Goal: Transaction & Acquisition: Purchase product/service

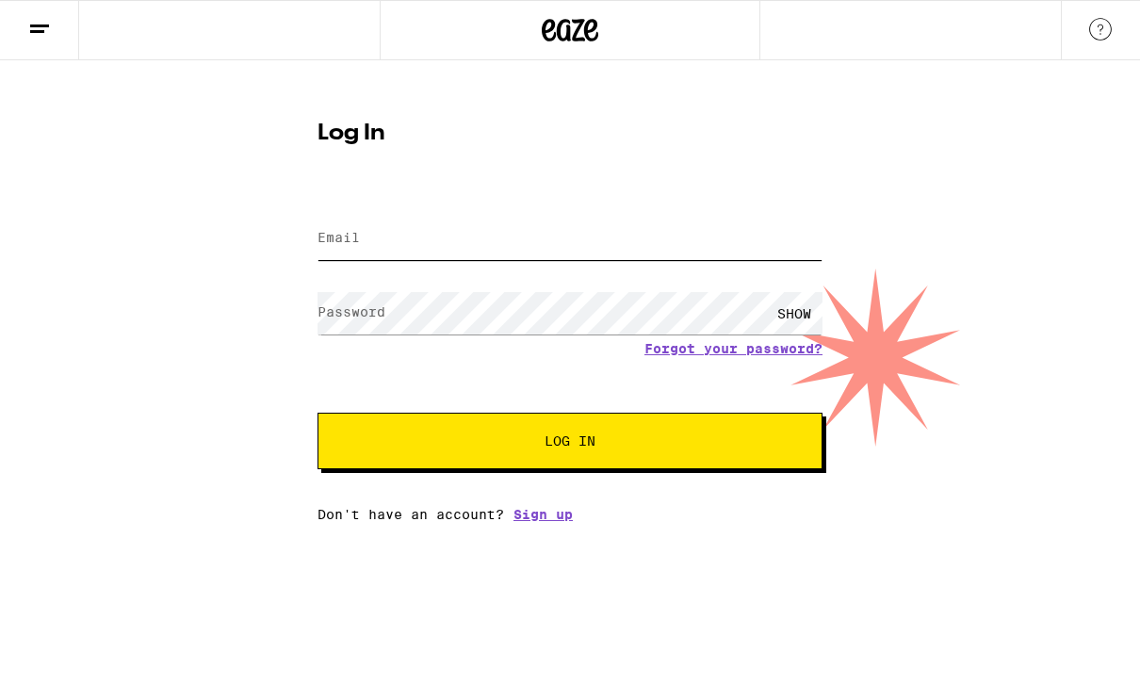
click at [648, 232] on input "Email" at bounding box center [569, 239] width 505 height 42
type input "[EMAIL_ADDRESS][DOMAIN_NAME]"
click at [570, 444] on button "Log In" at bounding box center [569, 441] width 505 height 57
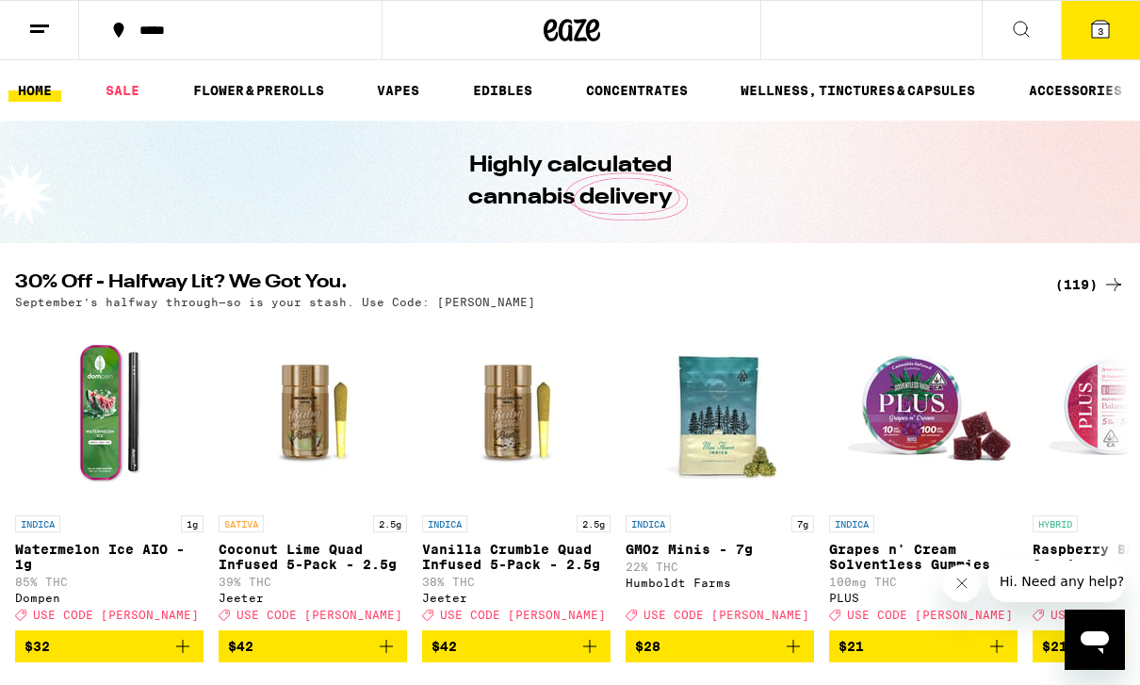
click at [1111, 23] on button "3" at bounding box center [1099, 30] width 79 height 58
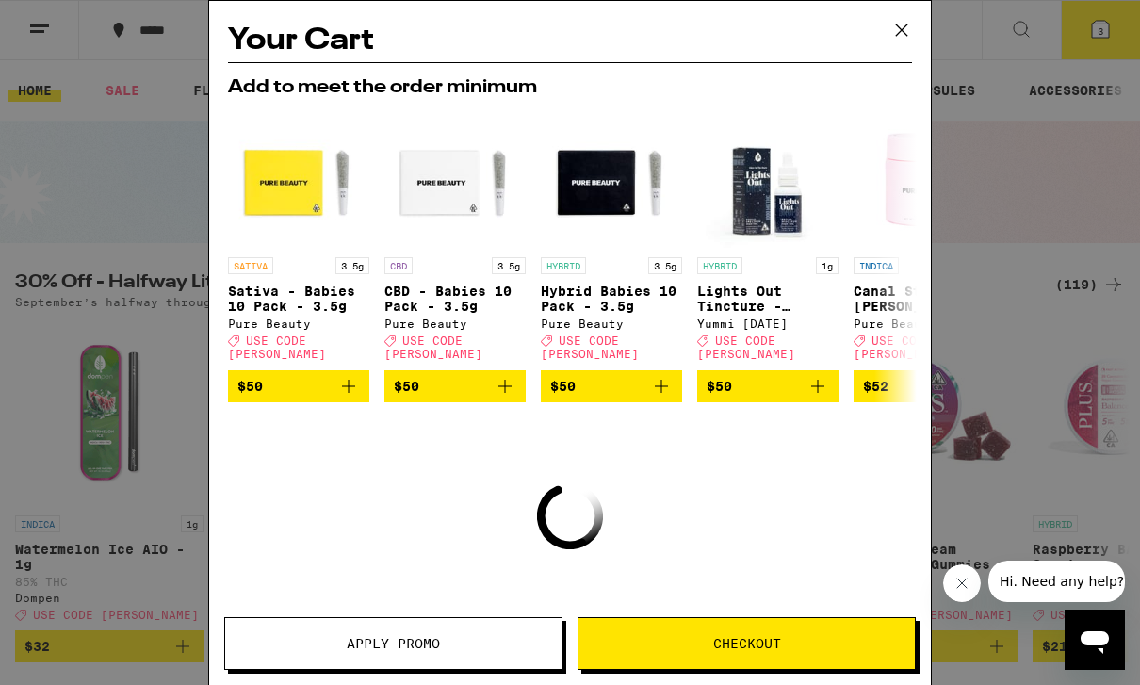
click at [896, 16] on icon at bounding box center [901, 30] width 28 height 28
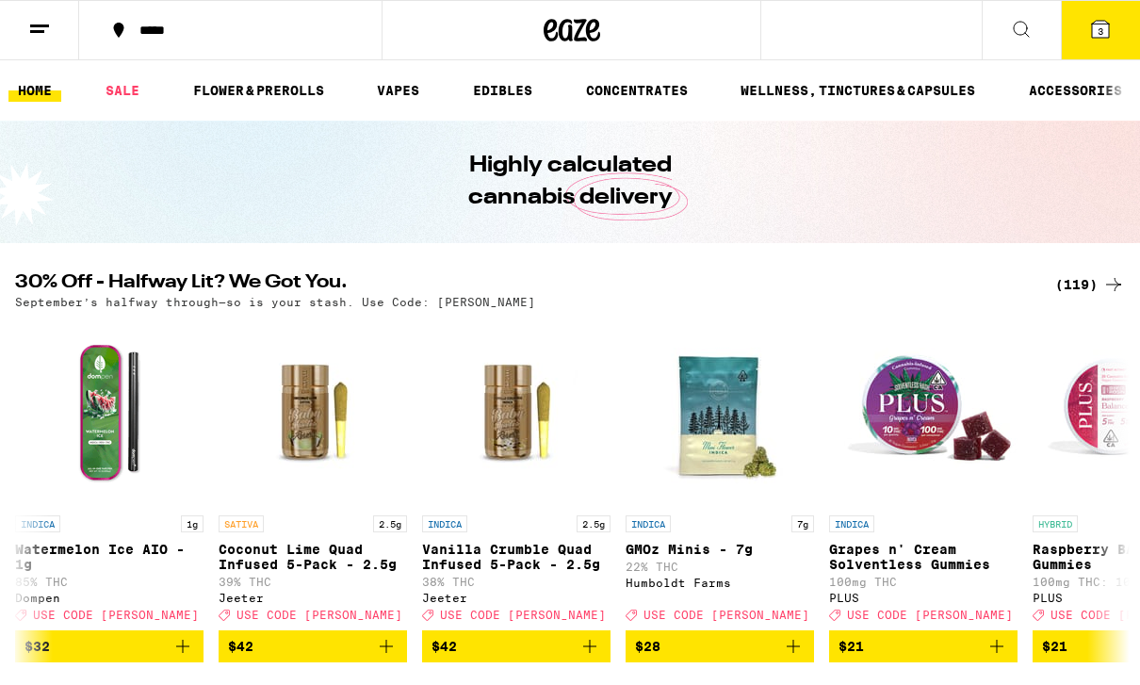
click at [1099, 23] on icon at bounding box center [1100, 29] width 17 height 17
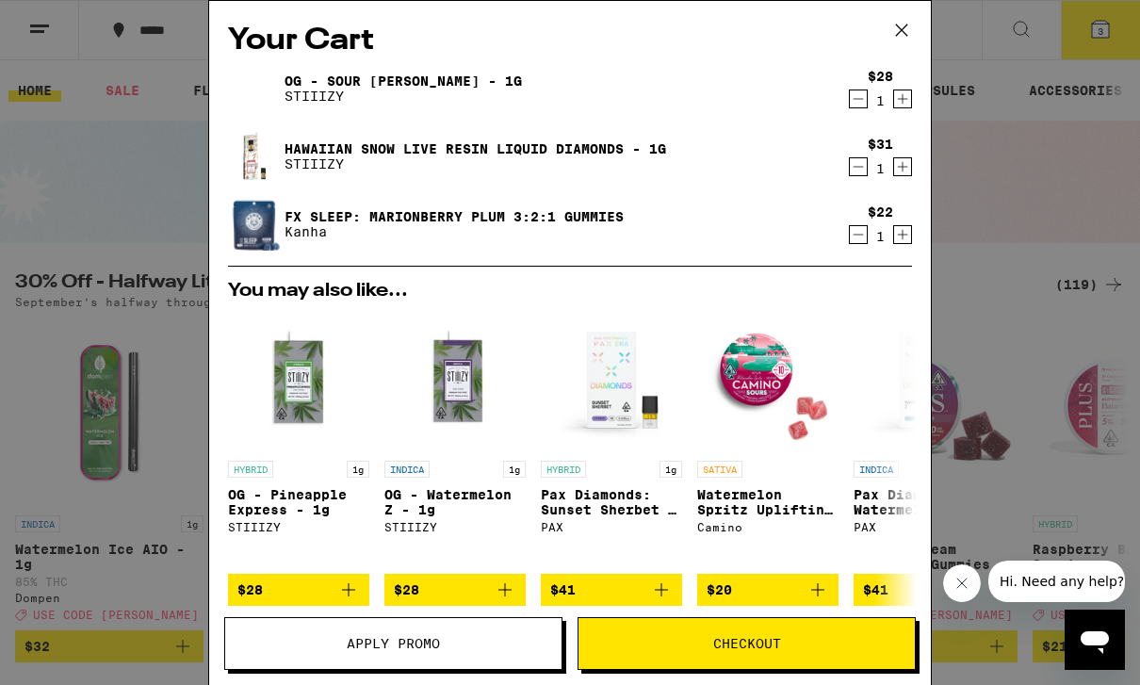
click at [904, 32] on icon at bounding box center [901, 30] width 28 height 28
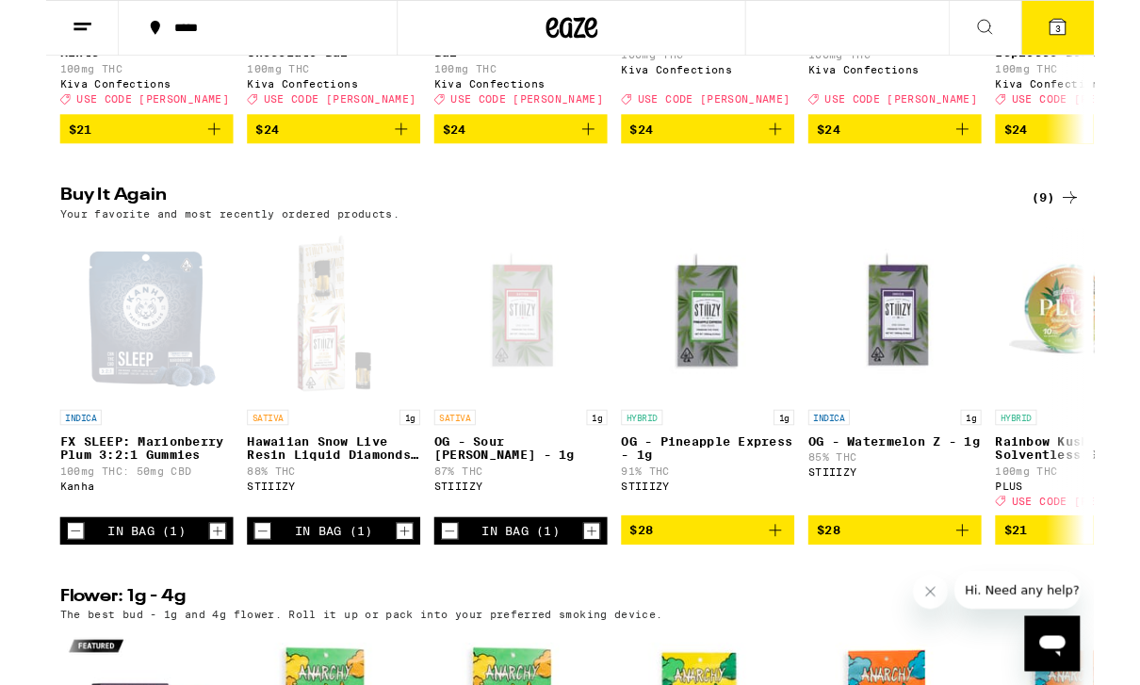
scroll to position [1116, 0]
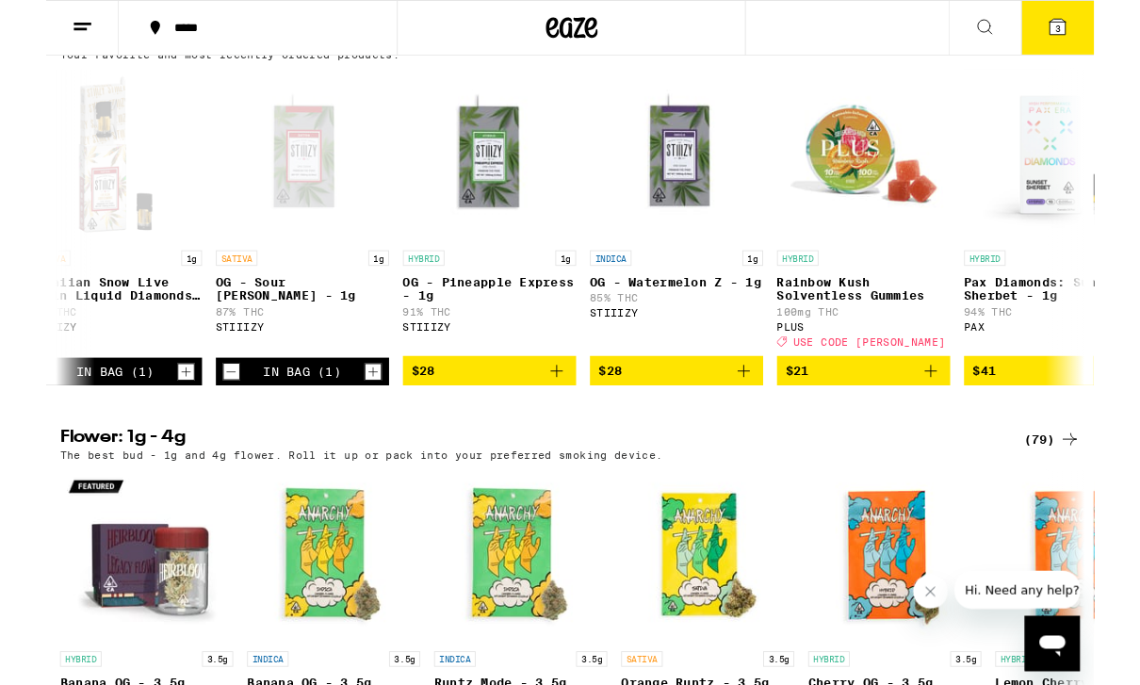
click at [1081, 48] on button "3" at bounding box center [1099, 30] width 79 height 58
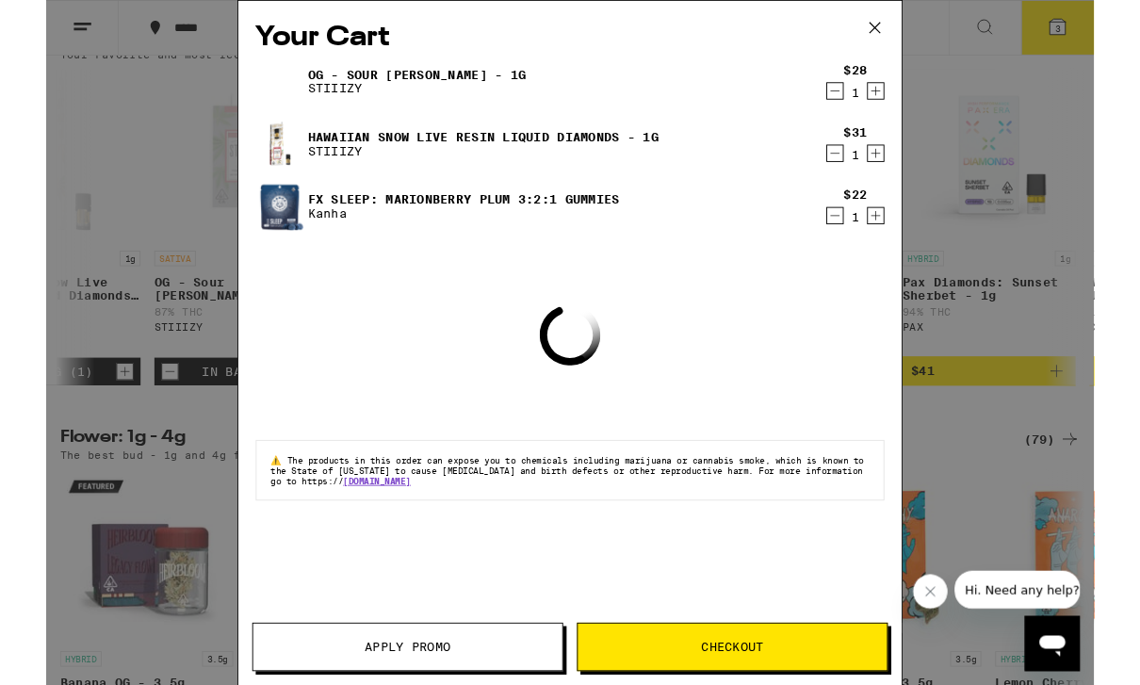
click at [1081, 48] on div "Your Cart OG - Sour [PERSON_NAME] - 1g STIIIZY $28 1 Hawaiian Snow Live Resin L…" at bounding box center [570, 372] width 1140 height 745
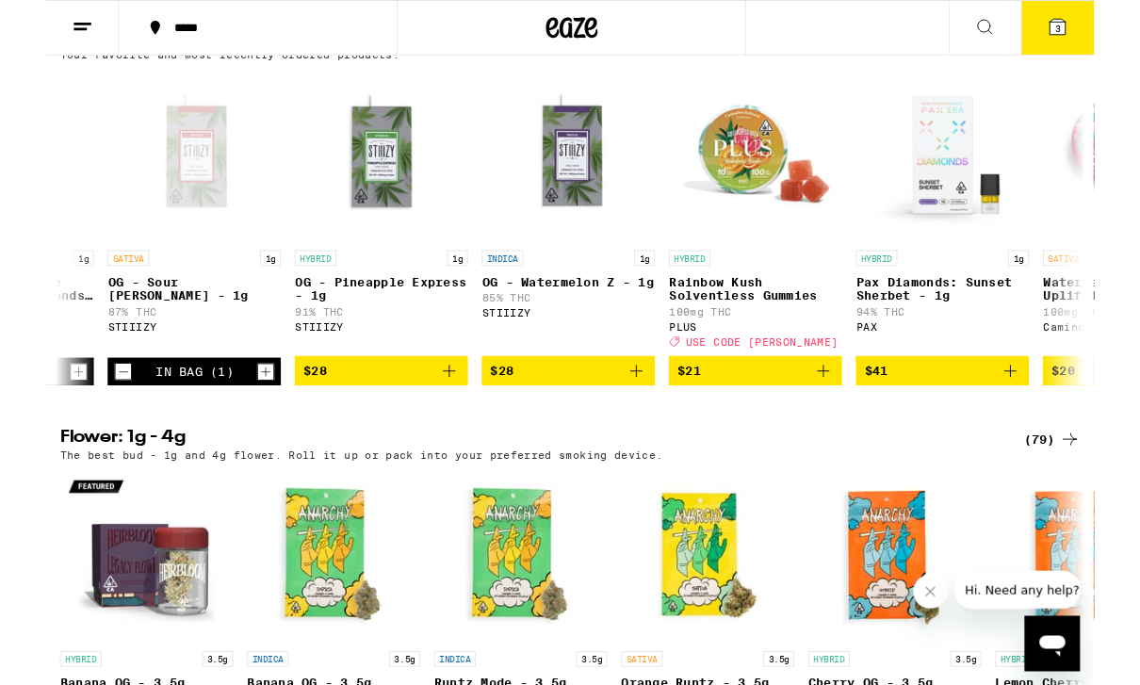
click at [1094, 21] on icon at bounding box center [1100, 29] width 17 height 17
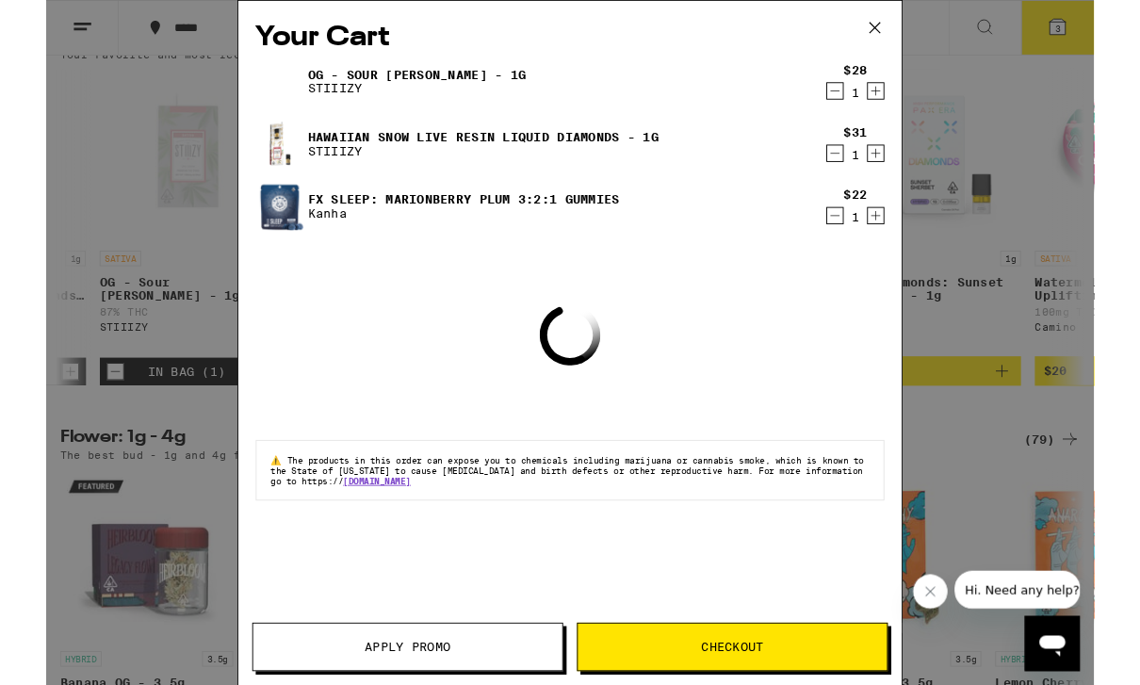
scroll to position [0, 364]
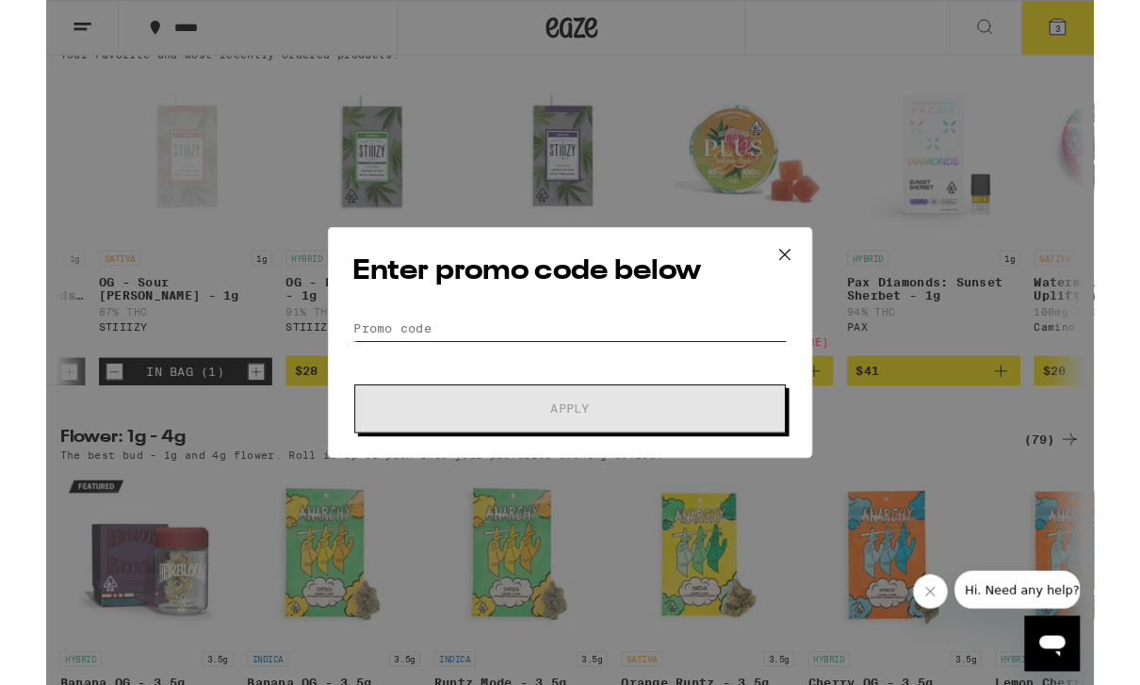
click at [639, 343] on input "Promo Code" at bounding box center [569, 357] width 473 height 28
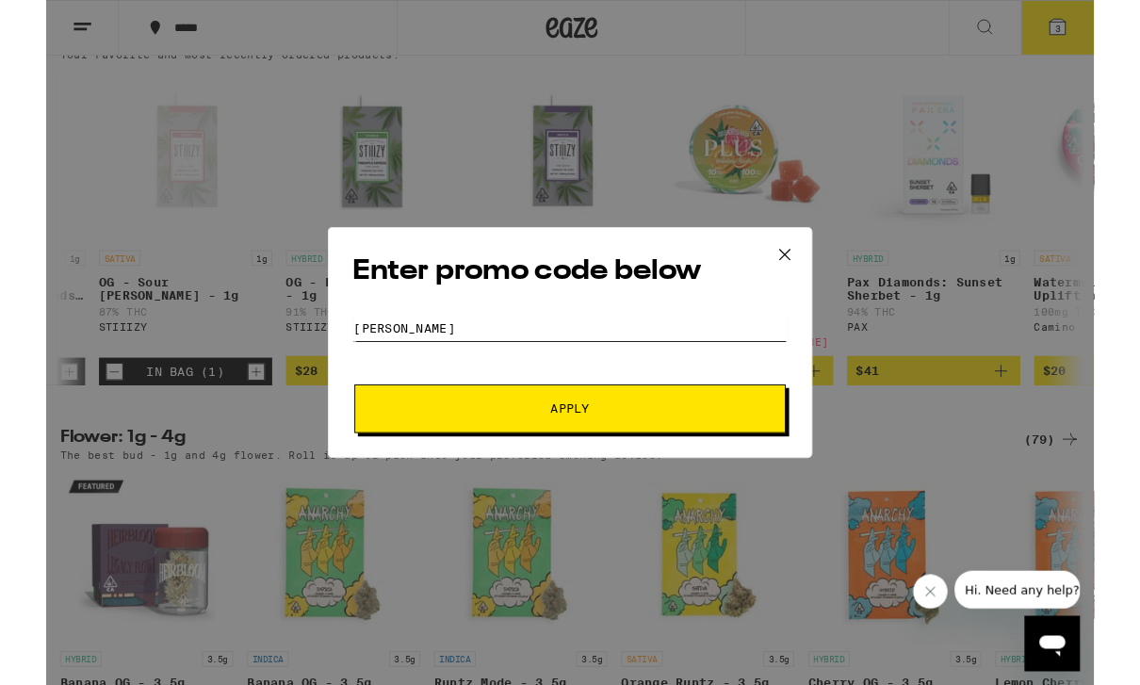
type input "[PERSON_NAME]"
click at [663, 441] on span "Apply" at bounding box center [569, 444] width 339 height 13
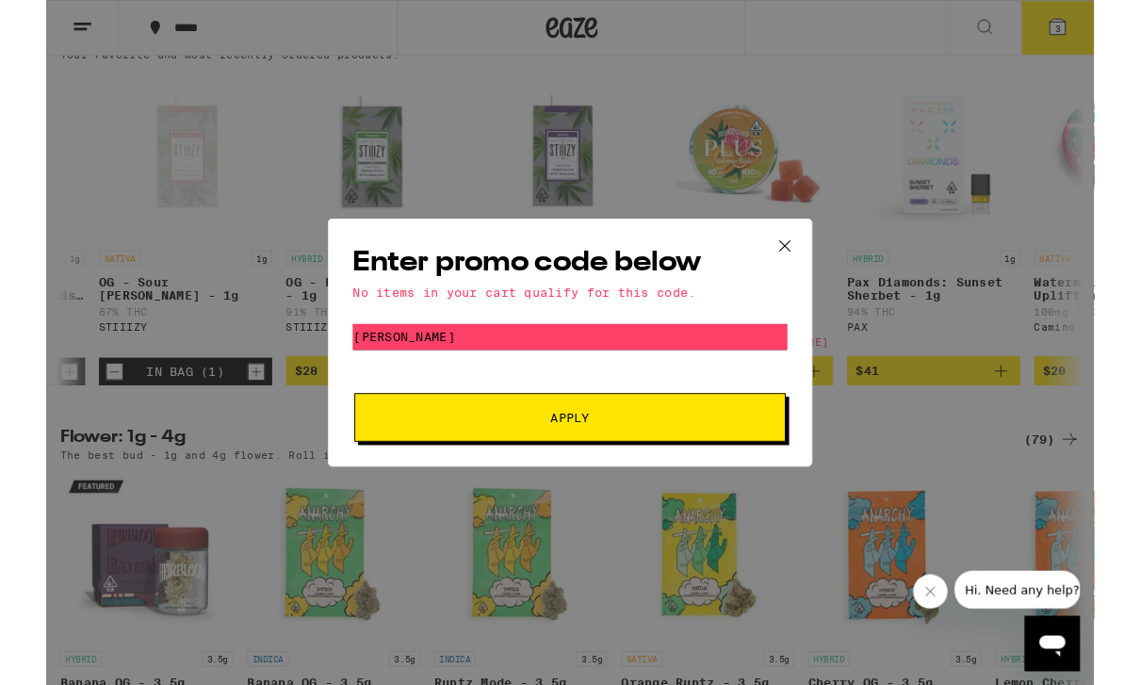
click at [799, 267] on icon at bounding box center [803, 267] width 11 height 11
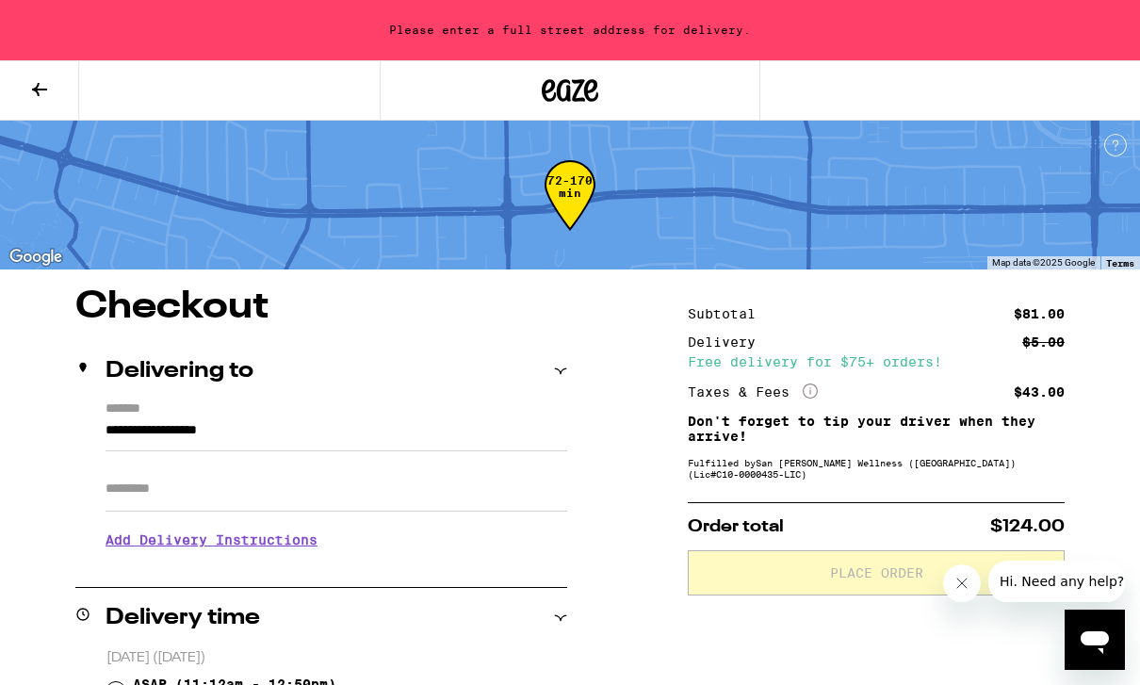
click at [53, 93] on button at bounding box center [39, 90] width 79 height 59
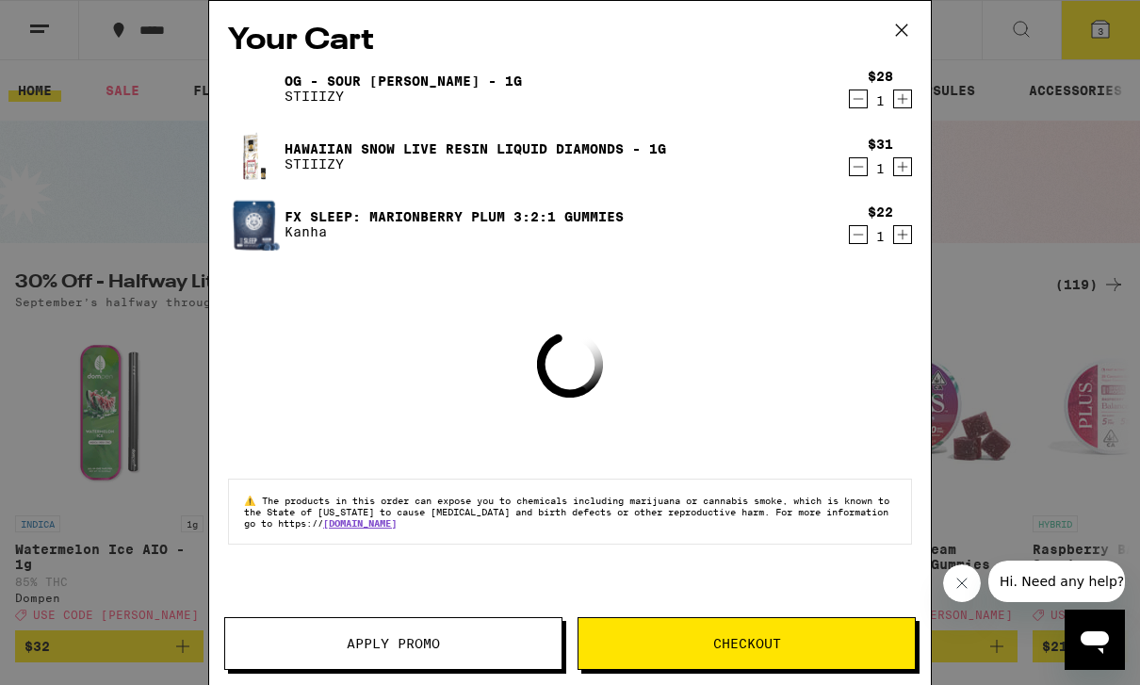
click at [889, 43] on icon at bounding box center [901, 30] width 28 height 28
click at [889, 42] on icon at bounding box center [901, 30] width 28 height 28
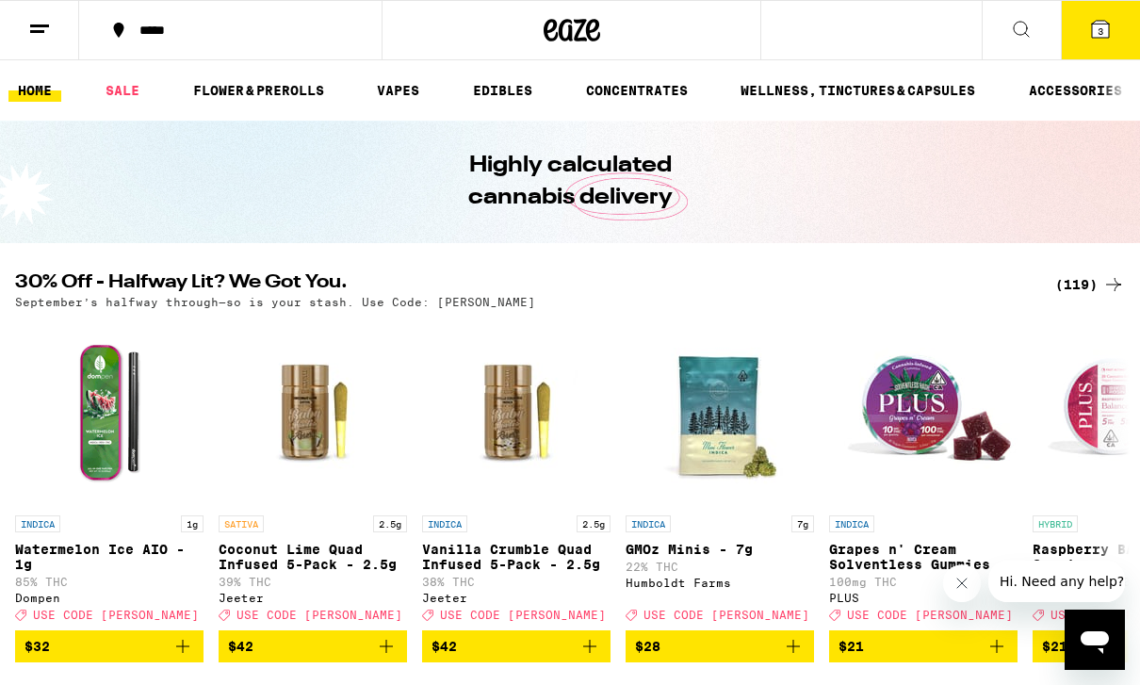
click at [57, 29] on button at bounding box center [39, 30] width 79 height 59
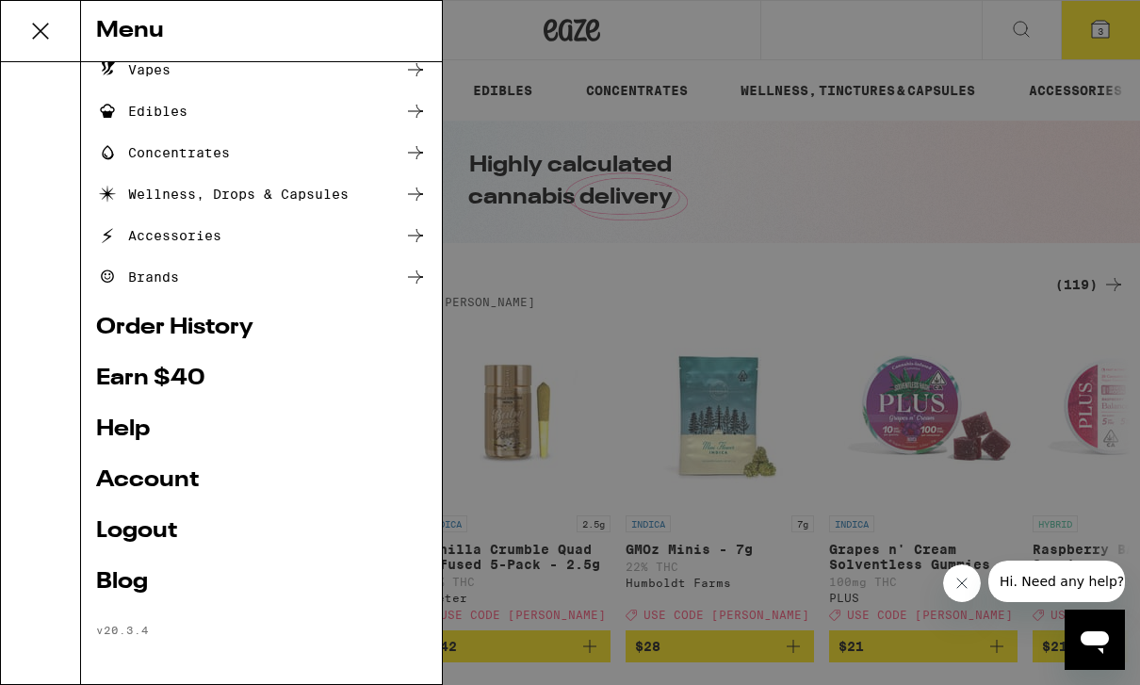
scroll to position [182, 0]
click at [239, 486] on link "Account" at bounding box center [261, 480] width 331 height 23
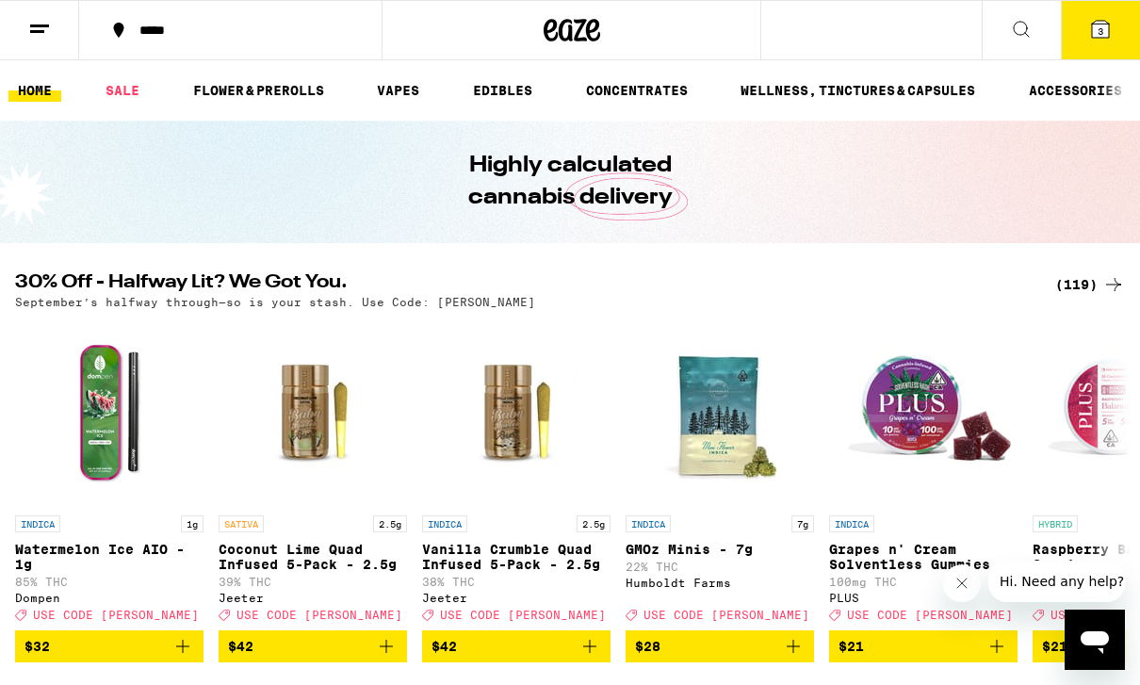
click at [215, 37] on div "*****" at bounding box center [241, 30] width 223 height 13
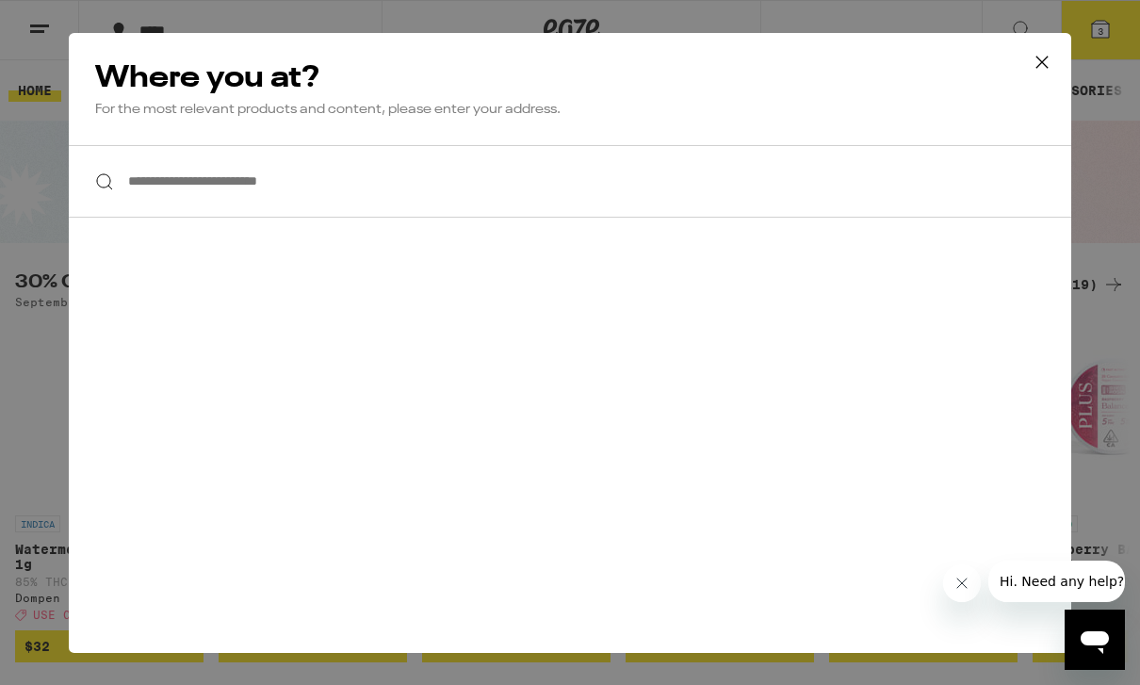
scroll to position [2, 0]
click at [717, 172] on input "**********" at bounding box center [570, 181] width 1002 height 73
click at [607, 190] on input "**********" at bounding box center [570, 181] width 1002 height 73
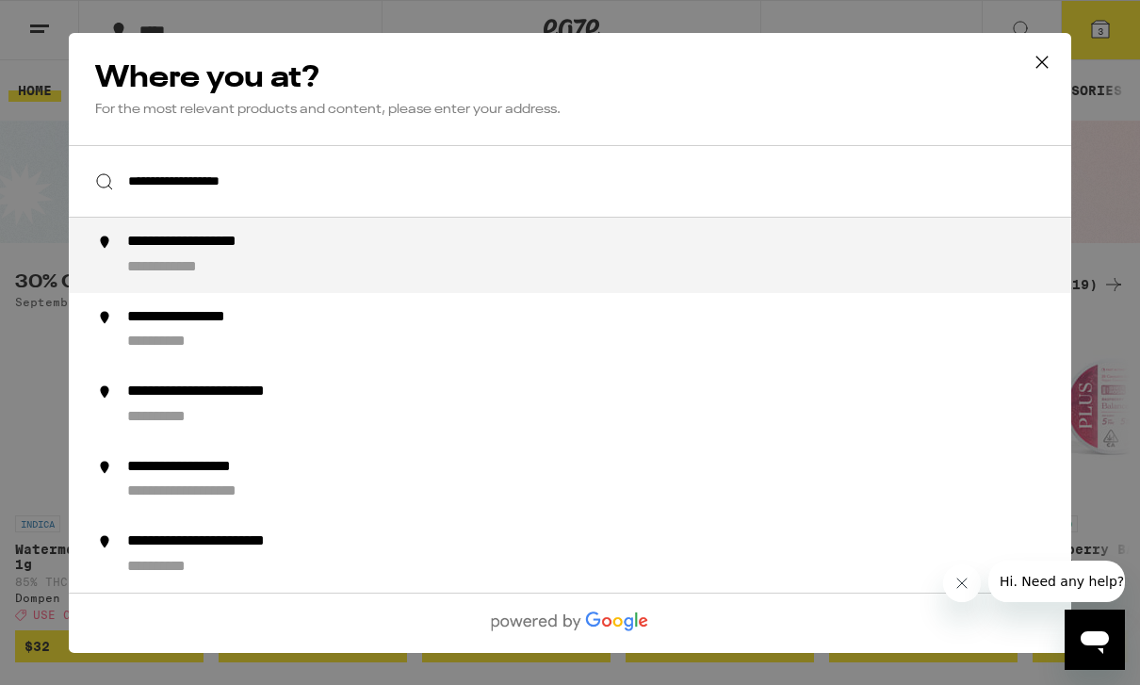
type input "**********"
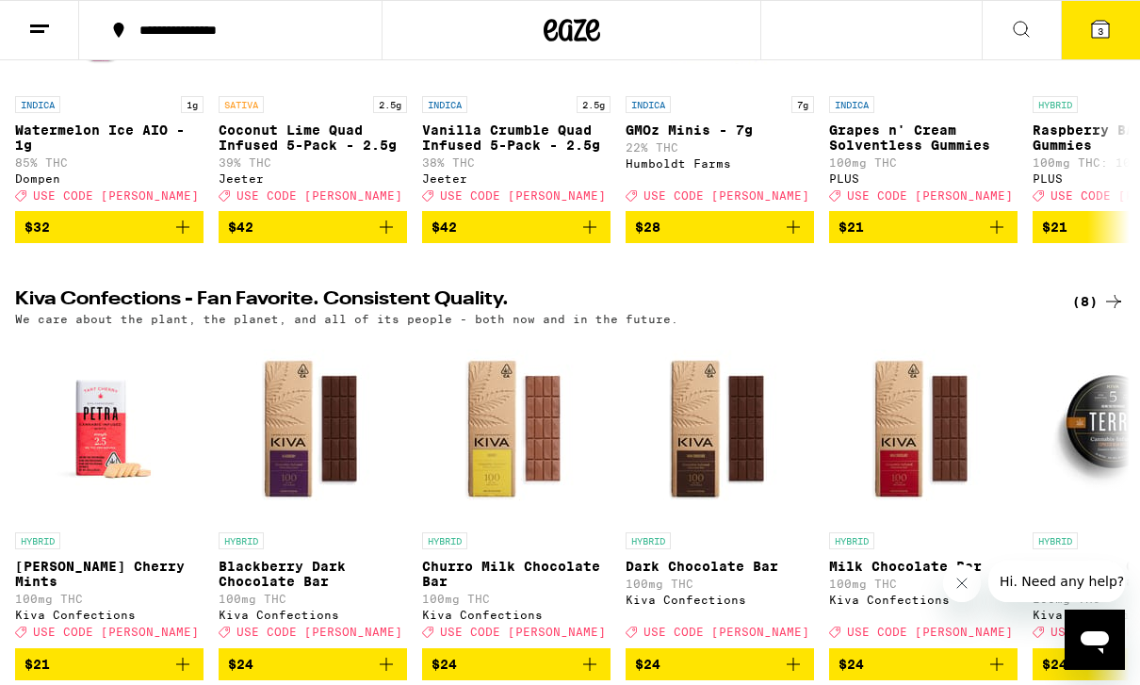
scroll to position [366, 0]
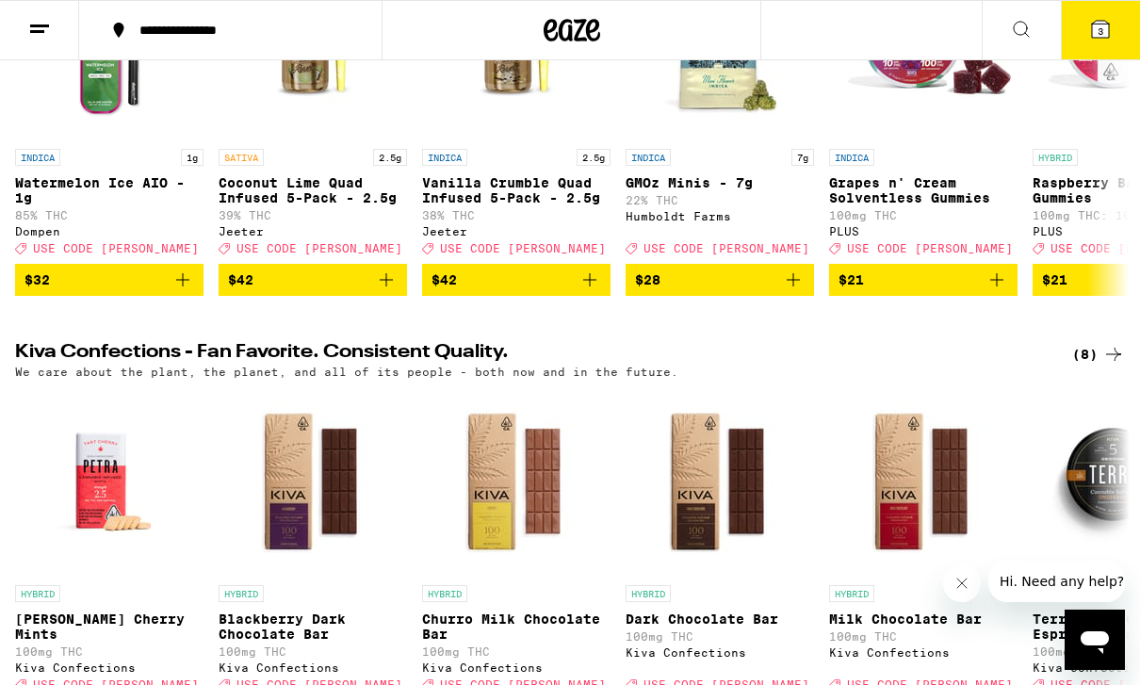
click at [1102, 32] on span "3" at bounding box center [1100, 30] width 6 height 11
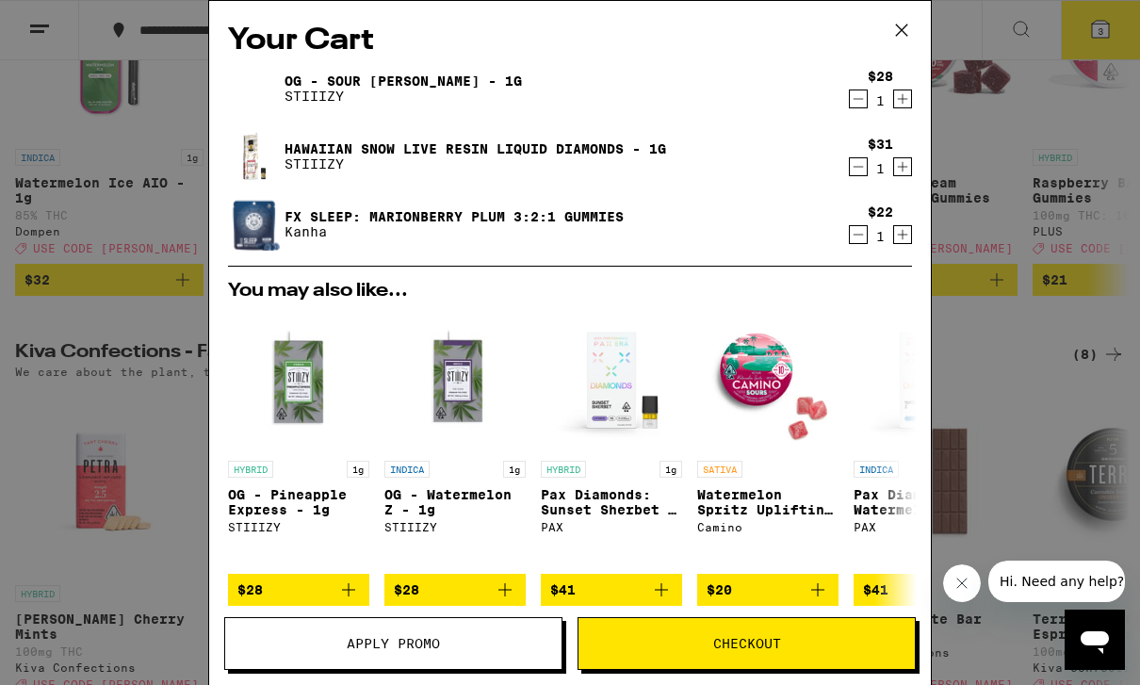
click at [1031, 247] on div "Your Cart OG - Sour Tangie - 1g STIIIZY $28 1 Hawaiian Snow Live Resin Liquid D…" at bounding box center [570, 342] width 1140 height 685
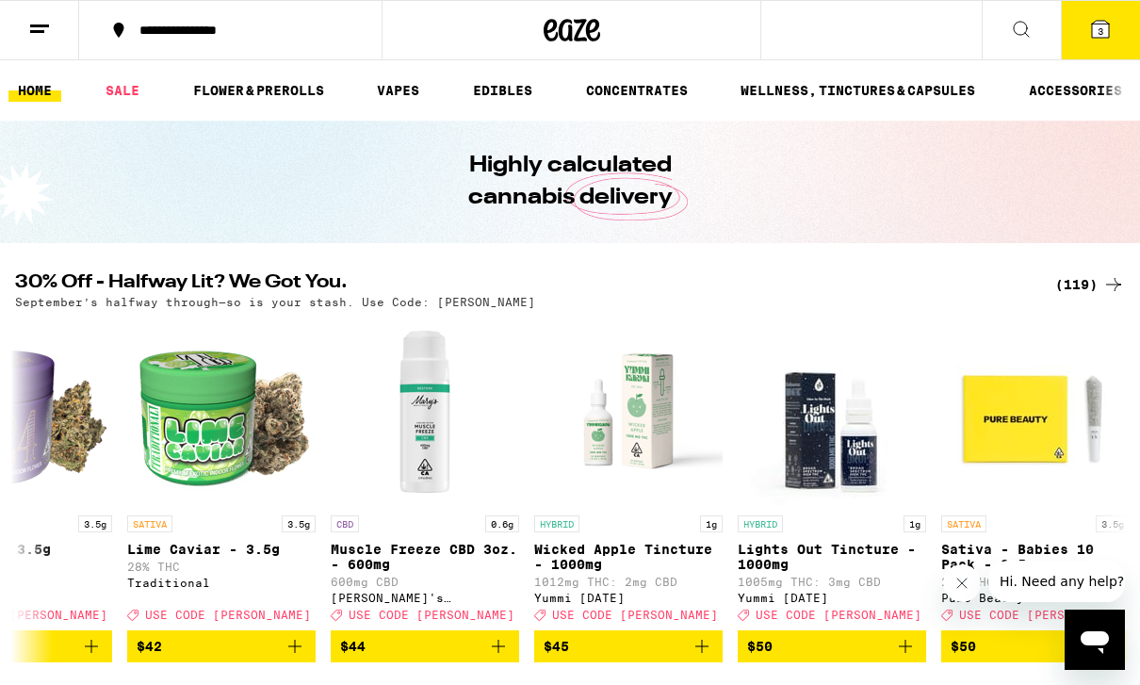
click at [1100, 39] on icon at bounding box center [1100, 29] width 23 height 23
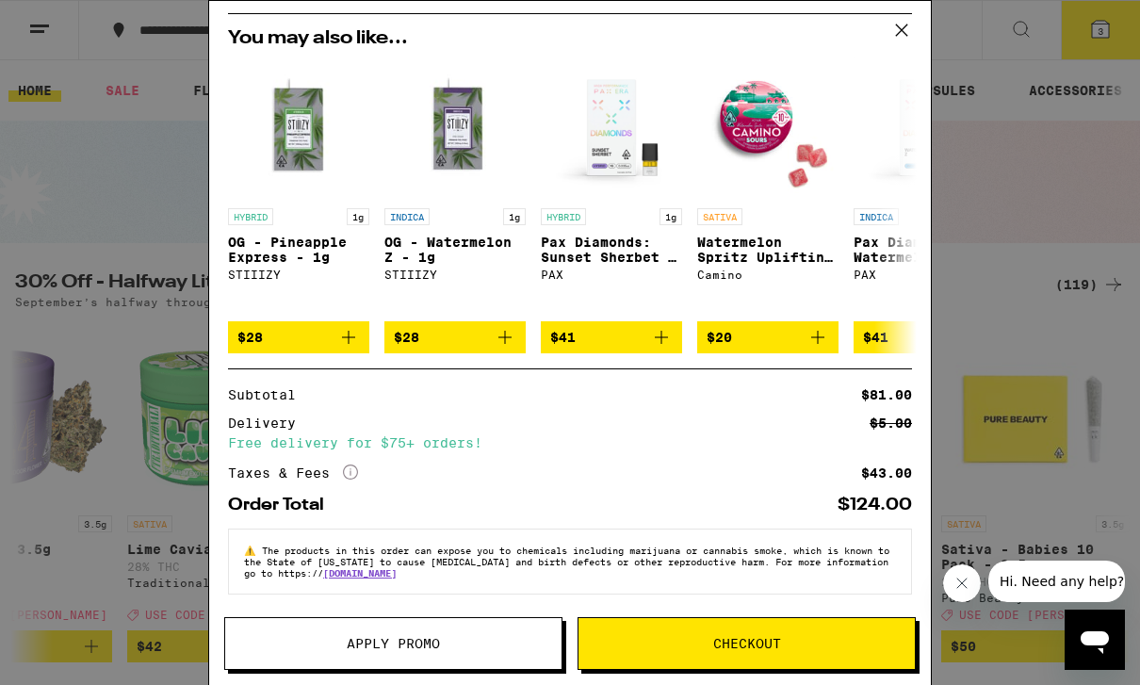
scroll to position [261, 0]
click at [764, 644] on span "Checkout" at bounding box center [747, 643] width 68 height 13
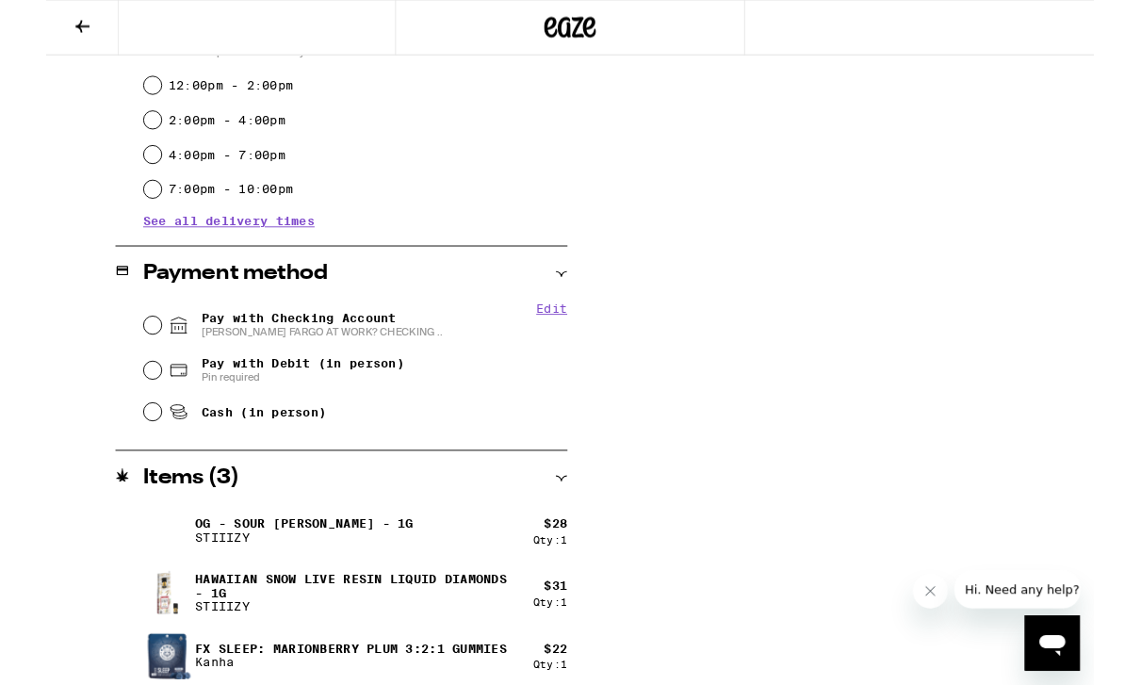
scroll to position [592, 0]
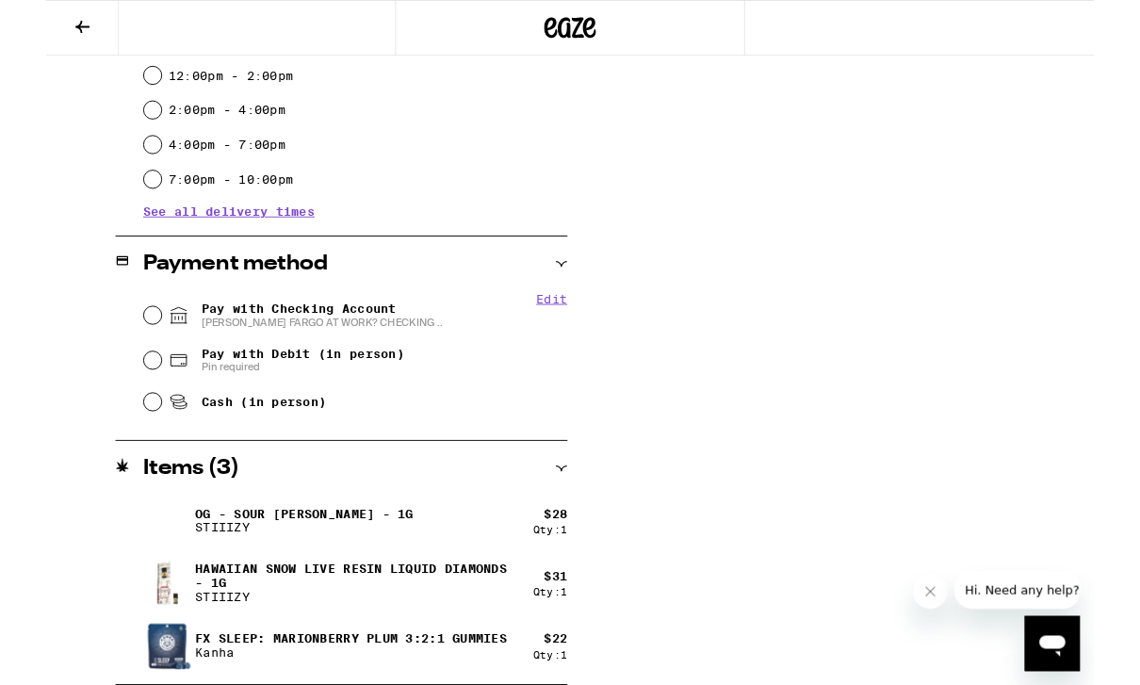
click at [121, 335] on div "Pay with Checking Account WELLS FARGO AT WORK? CHECKING .." at bounding box center [336, 342] width 461 height 49
click at [126, 339] on div "Pay with Checking Account WELLS FARGO AT WORK? CHECKING .." at bounding box center [336, 342] width 461 height 49
click at [134, 347] on icon at bounding box center [144, 343] width 23 height 23
click at [125, 347] on input "Pay with Checking Account WELLS FARGO AT WORK? CHECKING .." at bounding box center [115, 342] width 19 height 19
radio input "true"
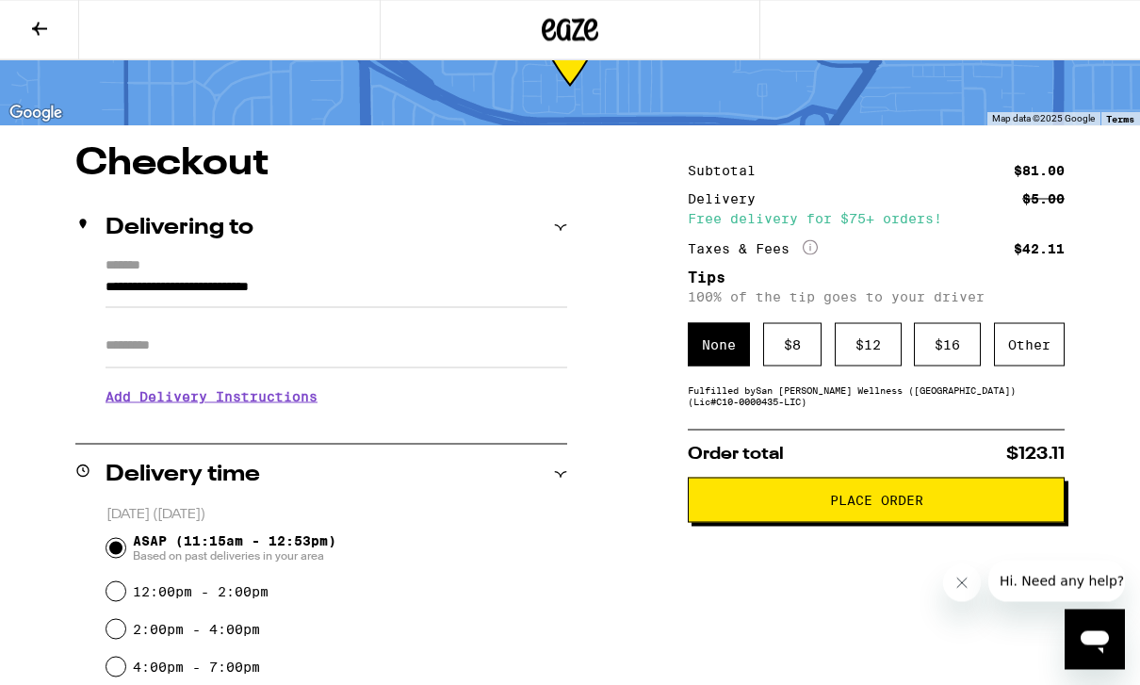
scroll to position [85, 0]
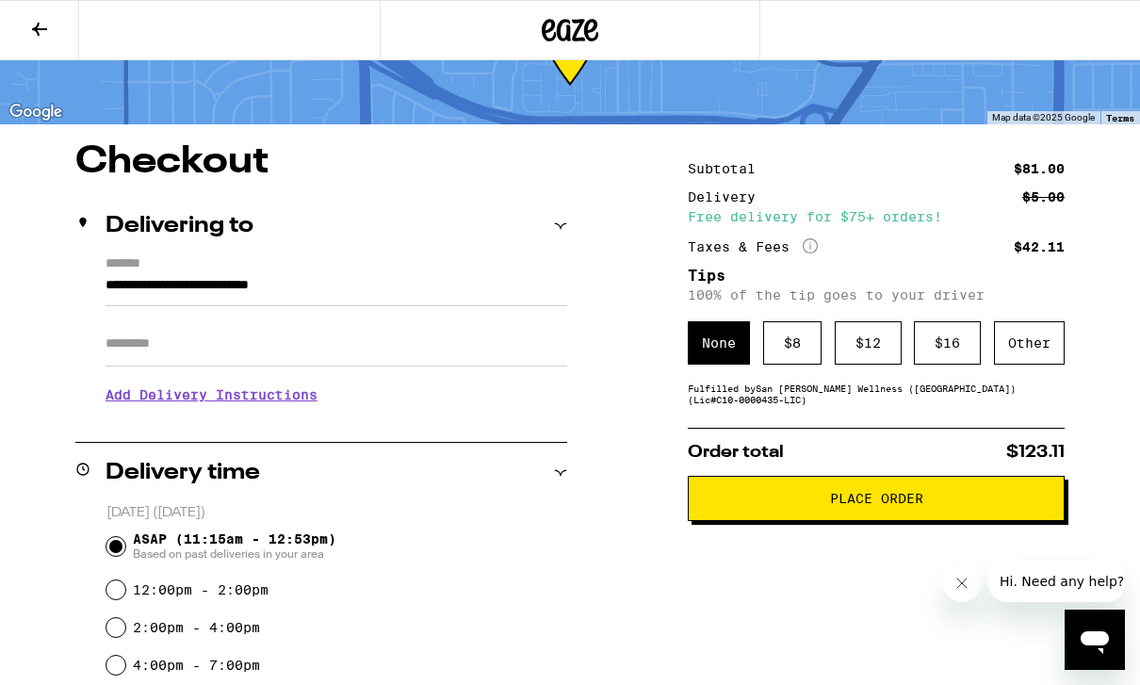
click at [1018, 358] on div "Other" at bounding box center [1029, 342] width 71 height 43
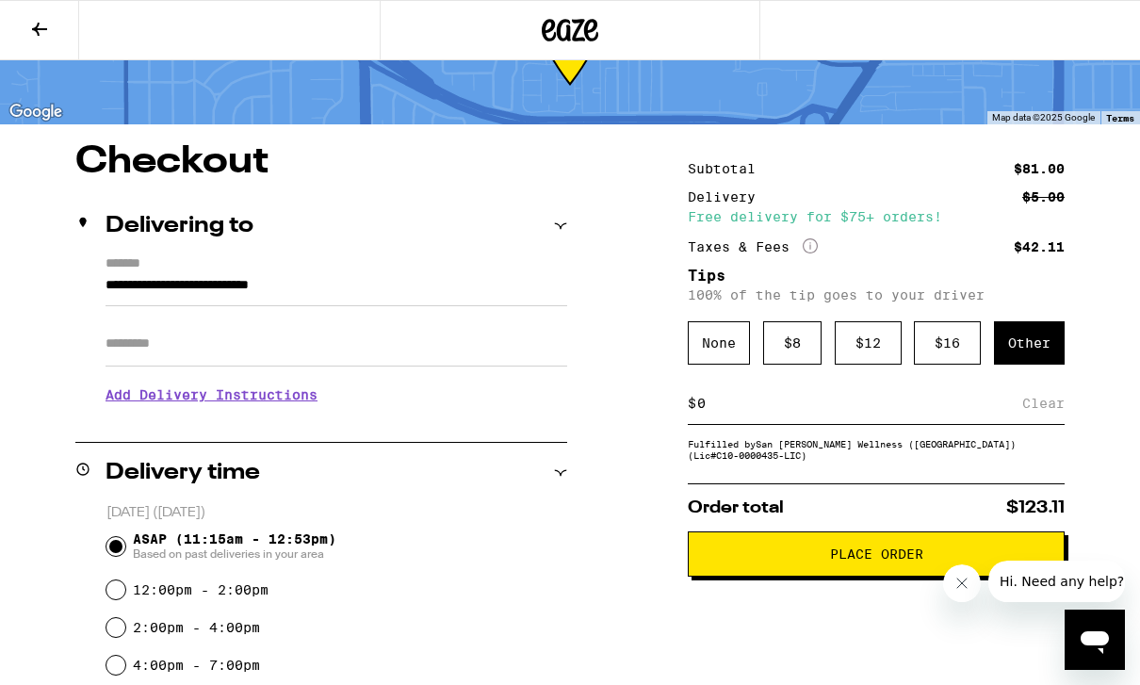
click at [881, 410] on input at bounding box center [859, 403] width 326 height 17
type input "7"
click at [1049, 407] on div "Save" at bounding box center [1047, 402] width 34 height 41
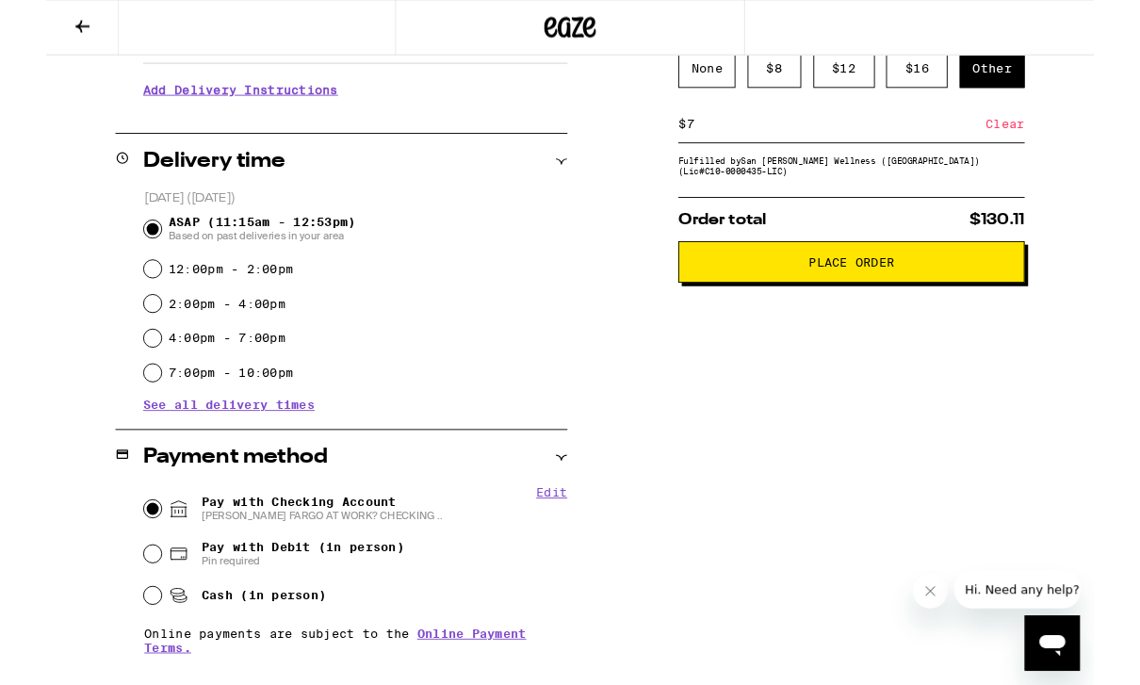
scroll to position [382, 0]
click at [913, 291] on span "Place Order" at bounding box center [876, 284] width 93 height 13
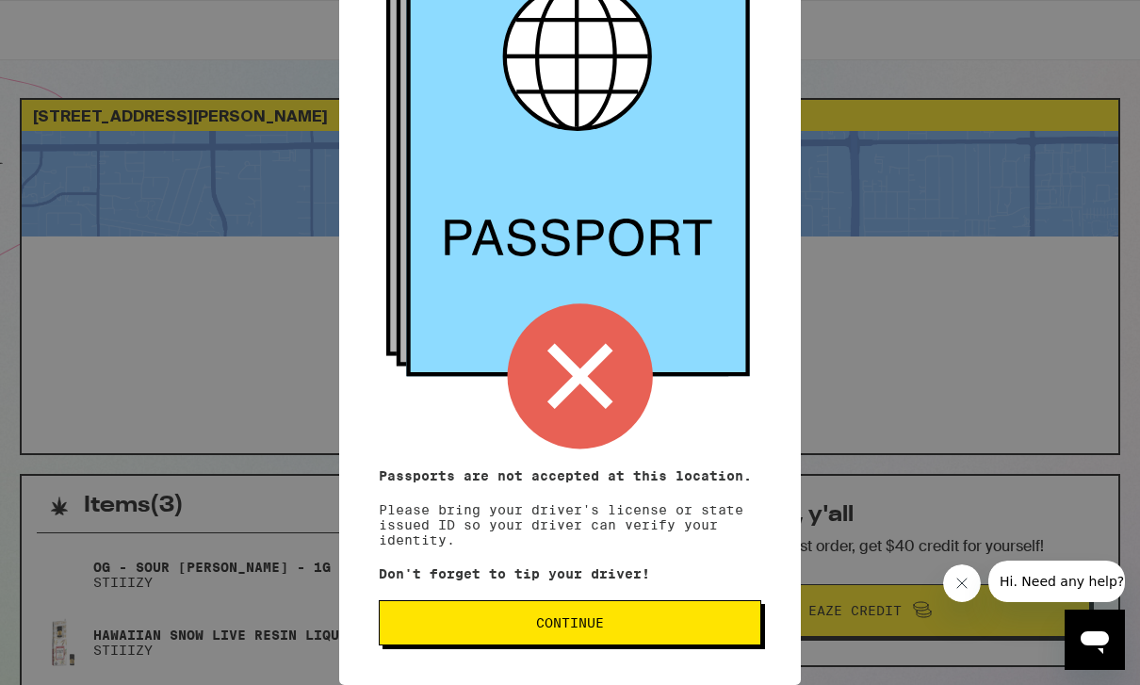
scroll to position [182, 0]
click at [594, 616] on span "Continue" at bounding box center [570, 622] width 68 height 13
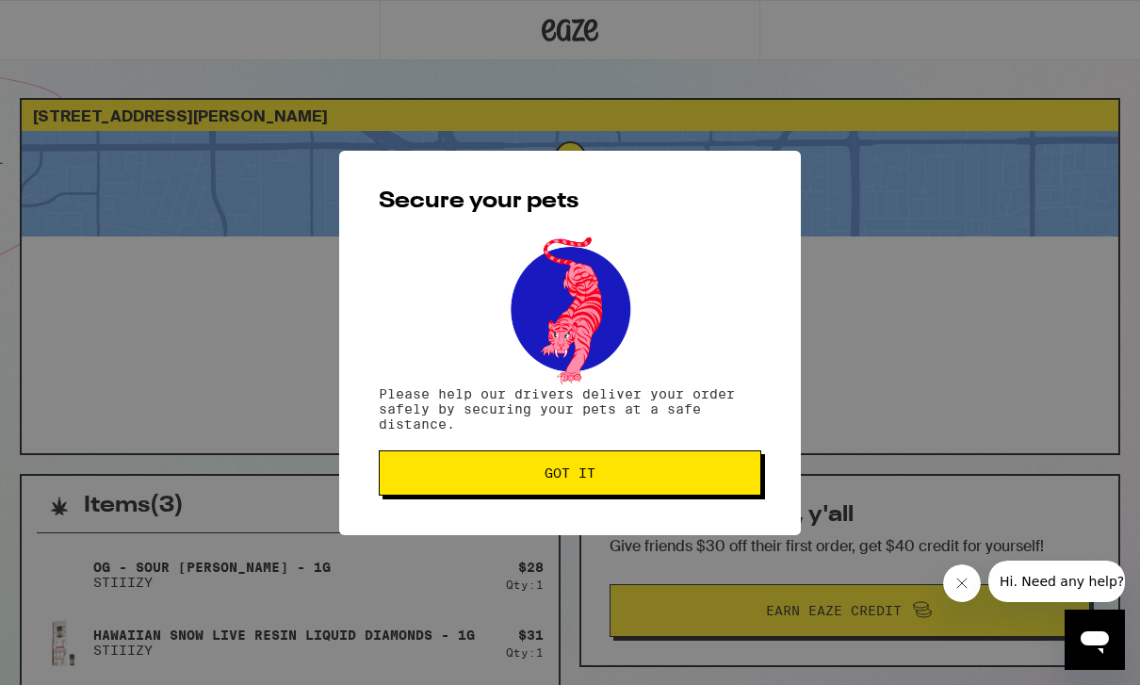
click at [606, 457] on button "Got it" at bounding box center [570, 472] width 382 height 45
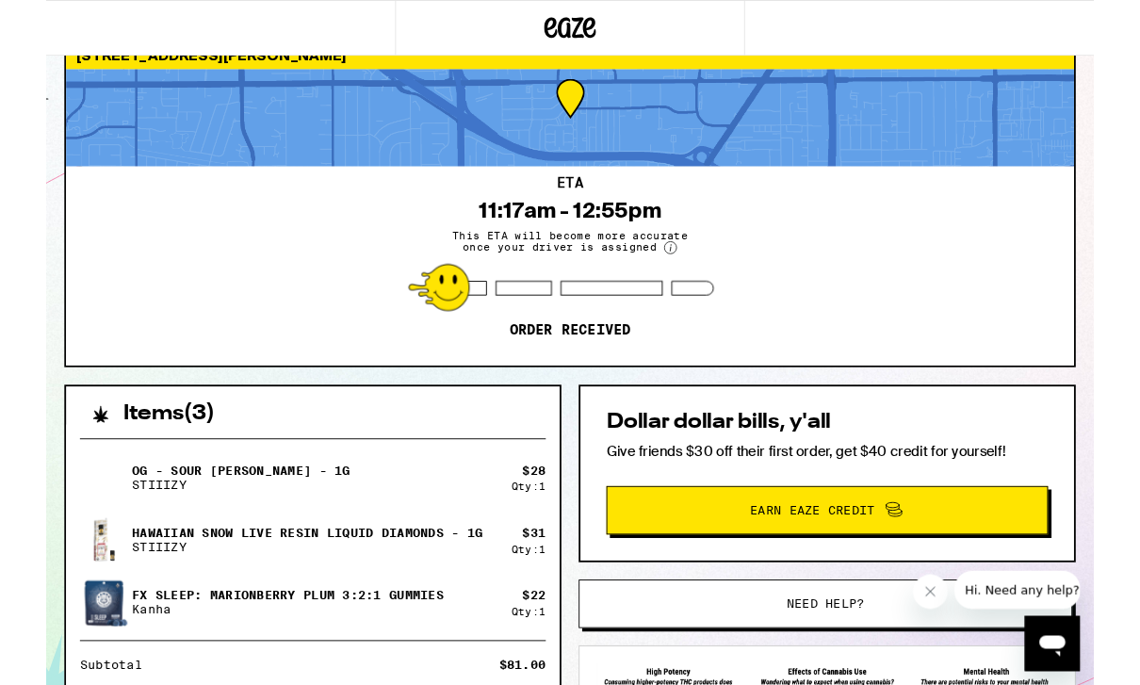
scroll to position [88, 0]
